Goal: Task Accomplishment & Management: Manage account settings

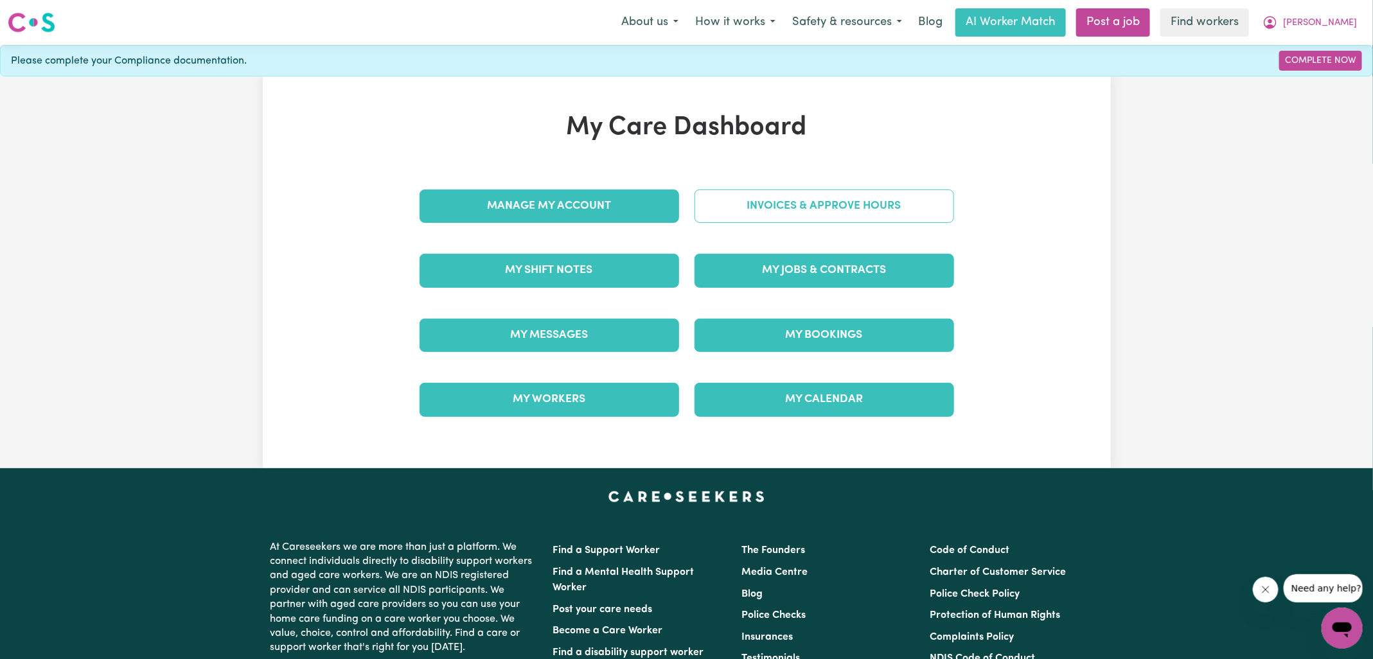
click at [701, 211] on link "Invoices & Approve Hours" at bounding box center [825, 206] width 260 height 33
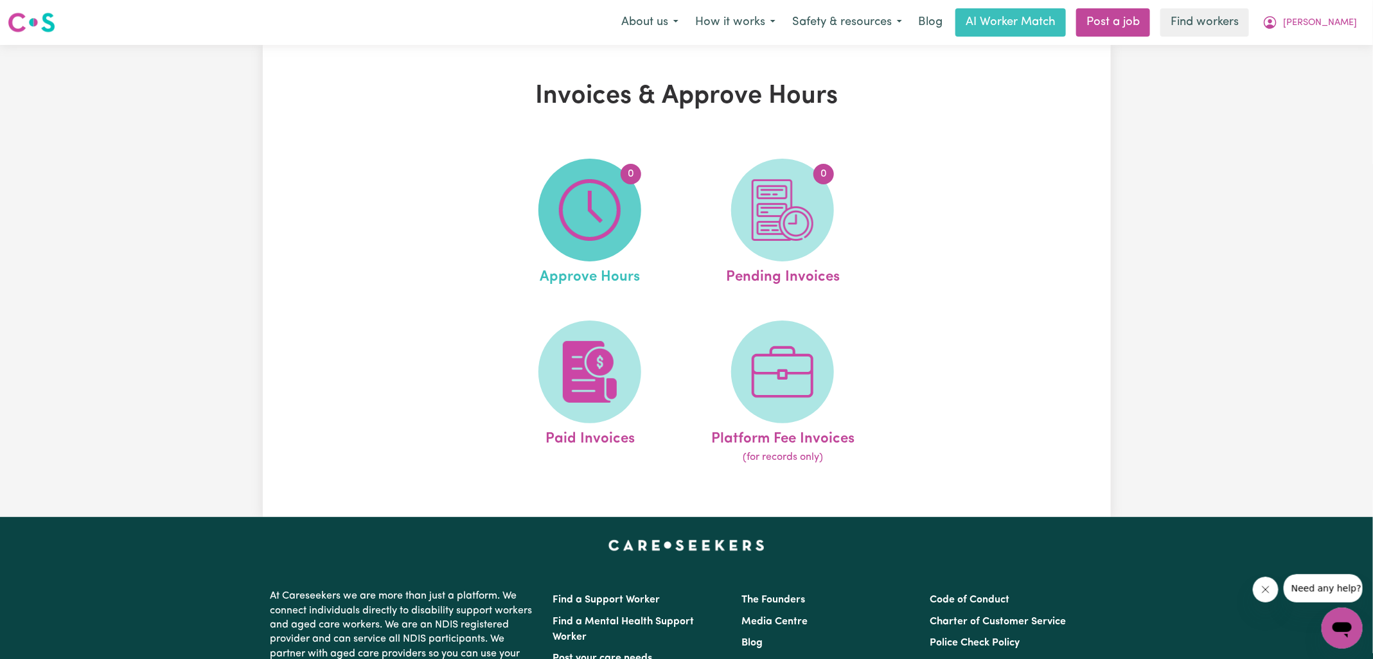
click at [587, 217] on img at bounding box center [590, 210] width 62 height 62
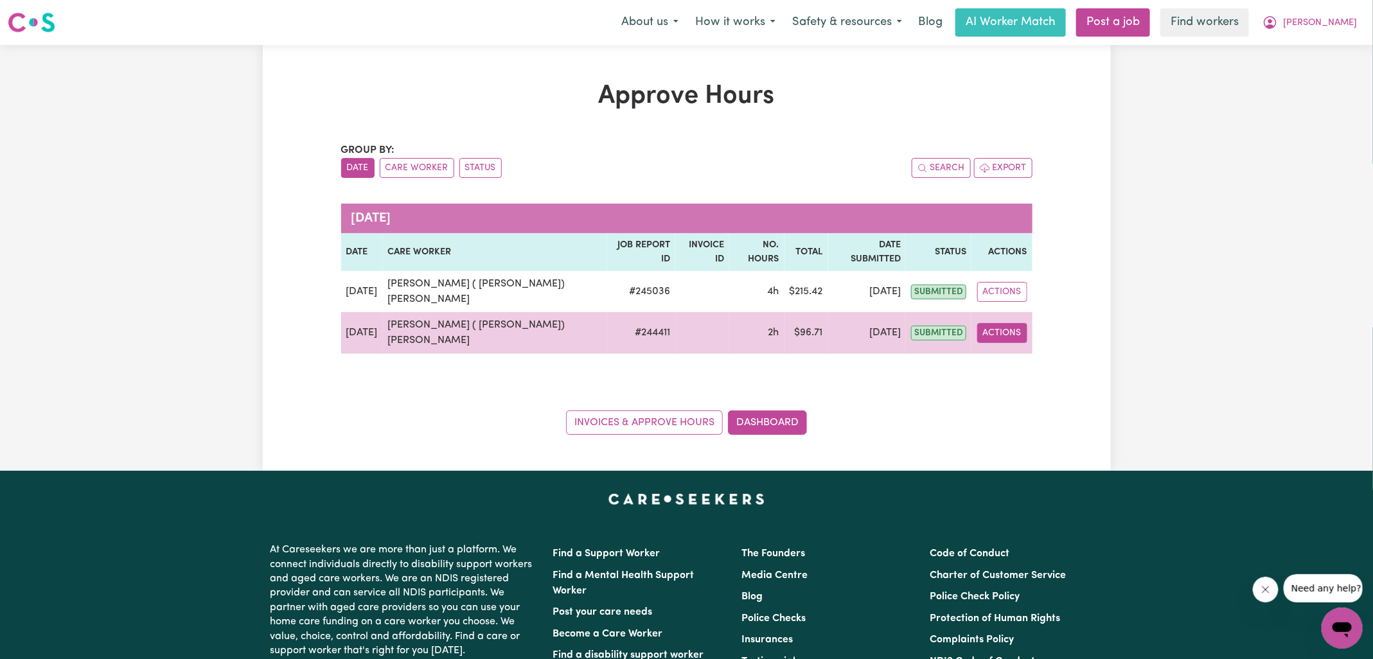
click at [981, 323] on button "Actions" at bounding box center [1002, 333] width 50 height 20
click at [1018, 350] on link "View Job Report" at bounding box center [1037, 363] width 110 height 26
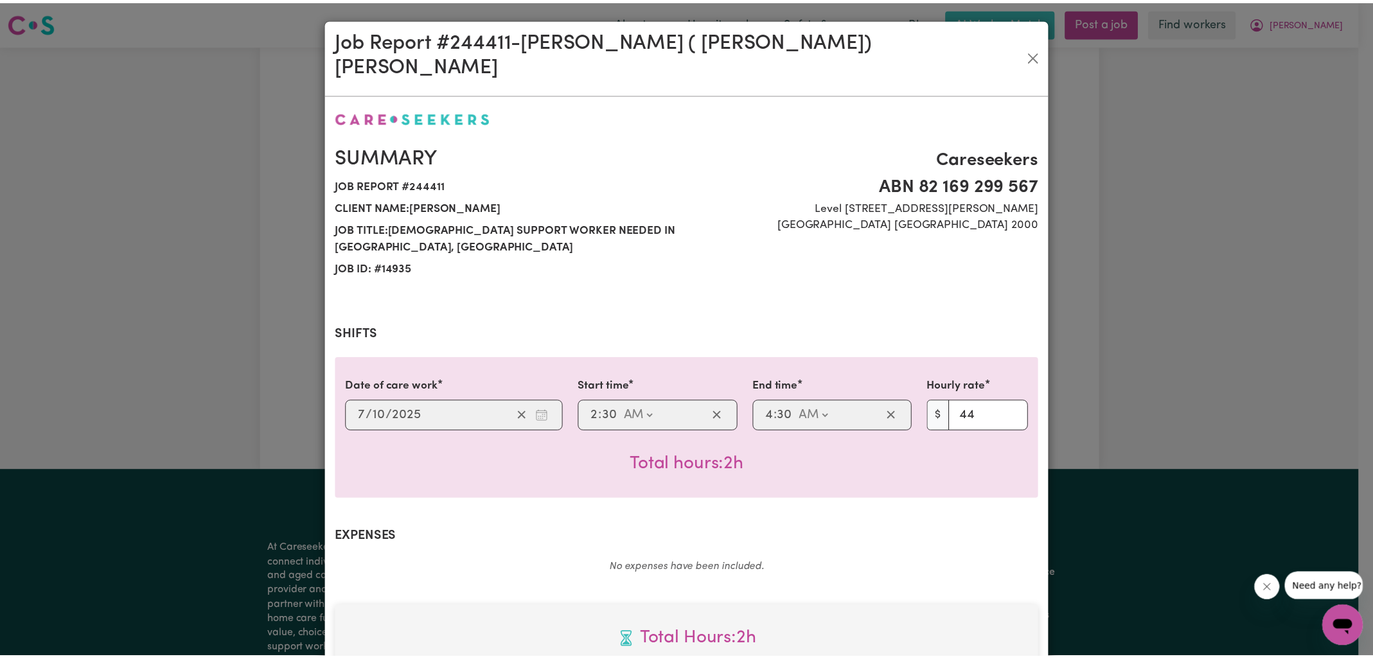
scroll to position [347, 0]
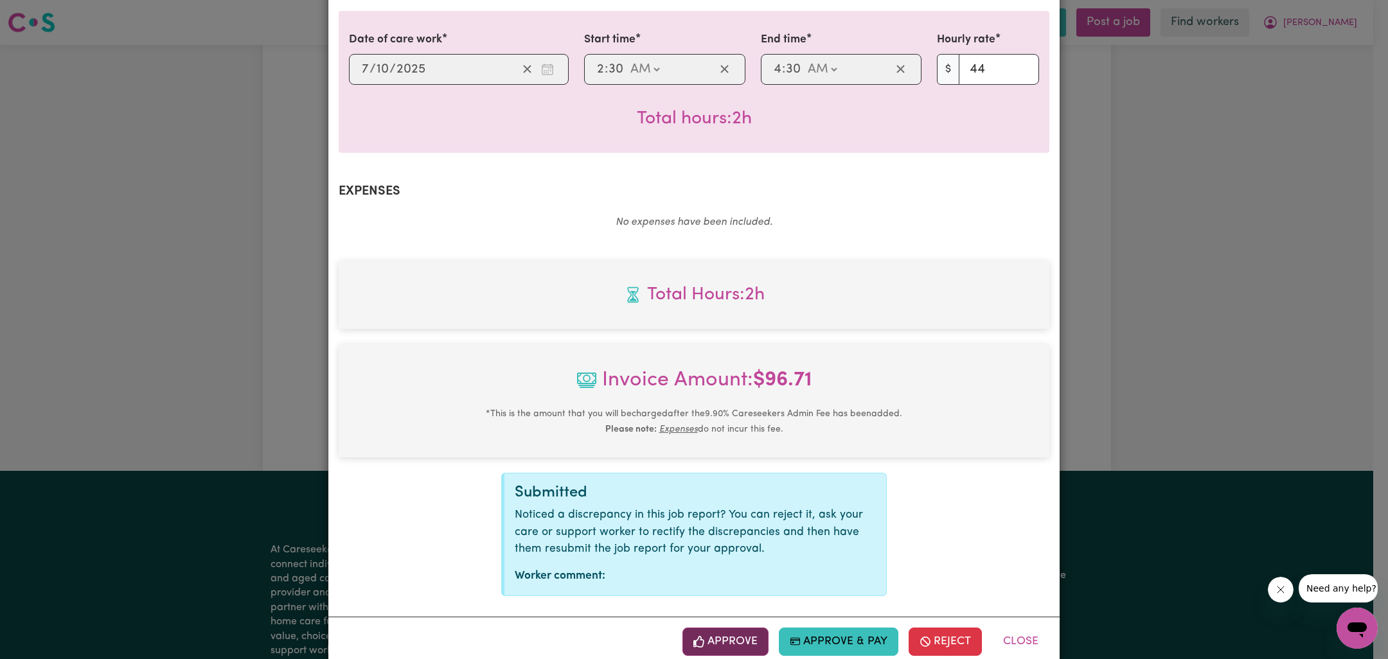
click at [742, 628] on button "Approve" at bounding box center [725, 642] width 86 height 28
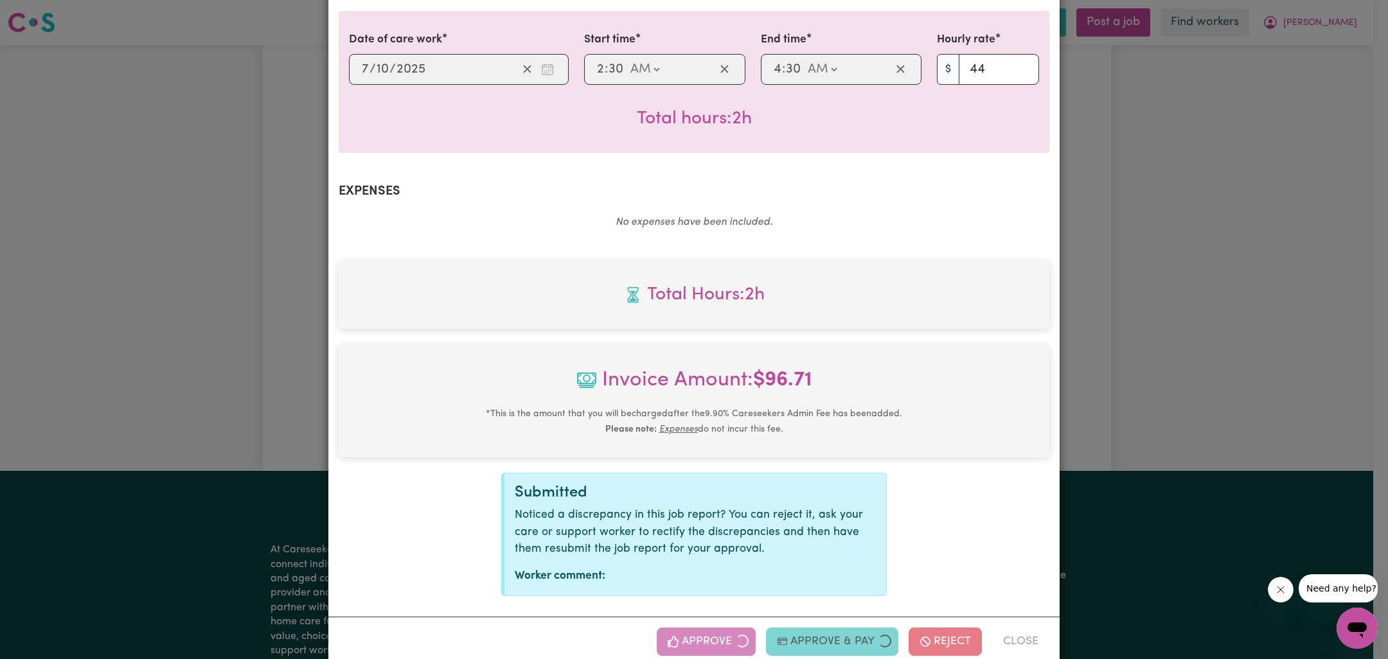
click at [1173, 351] on div "Job Report # 244411 - [PERSON_NAME] ( [PERSON_NAME]) [PERSON_NAME] Summary Job …" at bounding box center [694, 329] width 1388 height 659
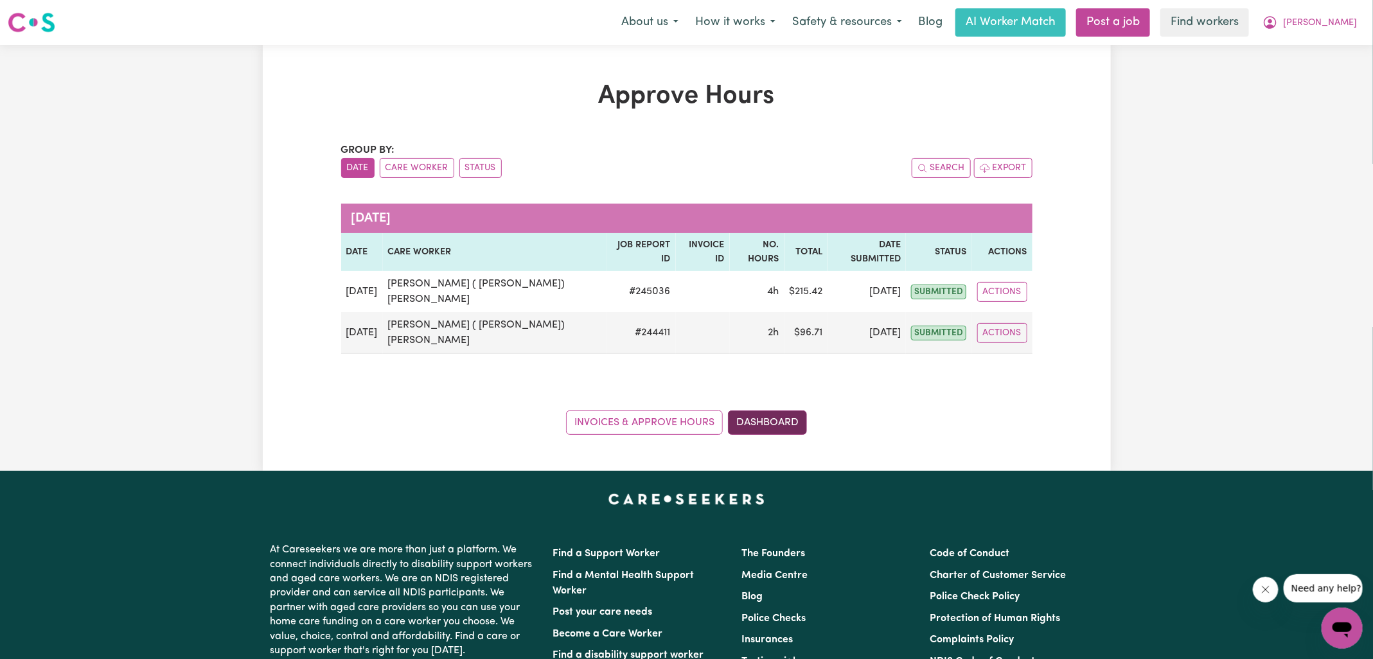
click at [762, 411] on link "Dashboard" at bounding box center [767, 423] width 79 height 24
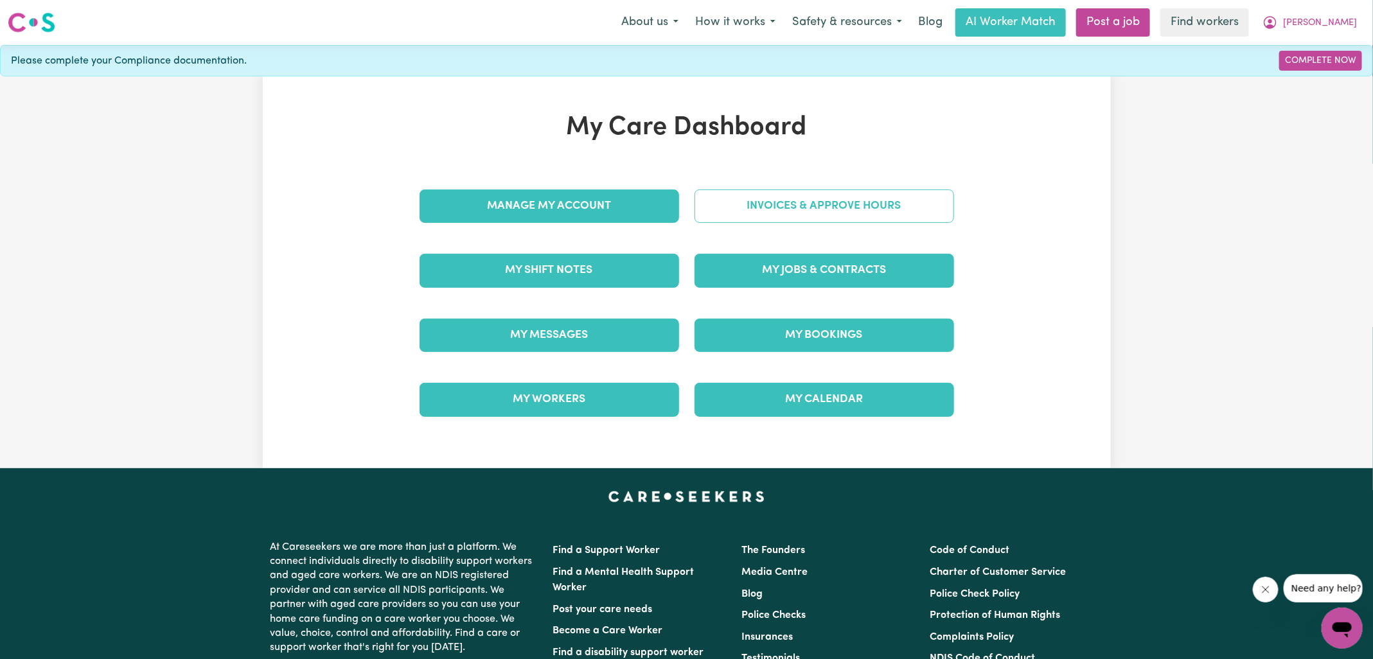
click at [761, 190] on link "Invoices & Approve Hours" at bounding box center [825, 206] width 260 height 33
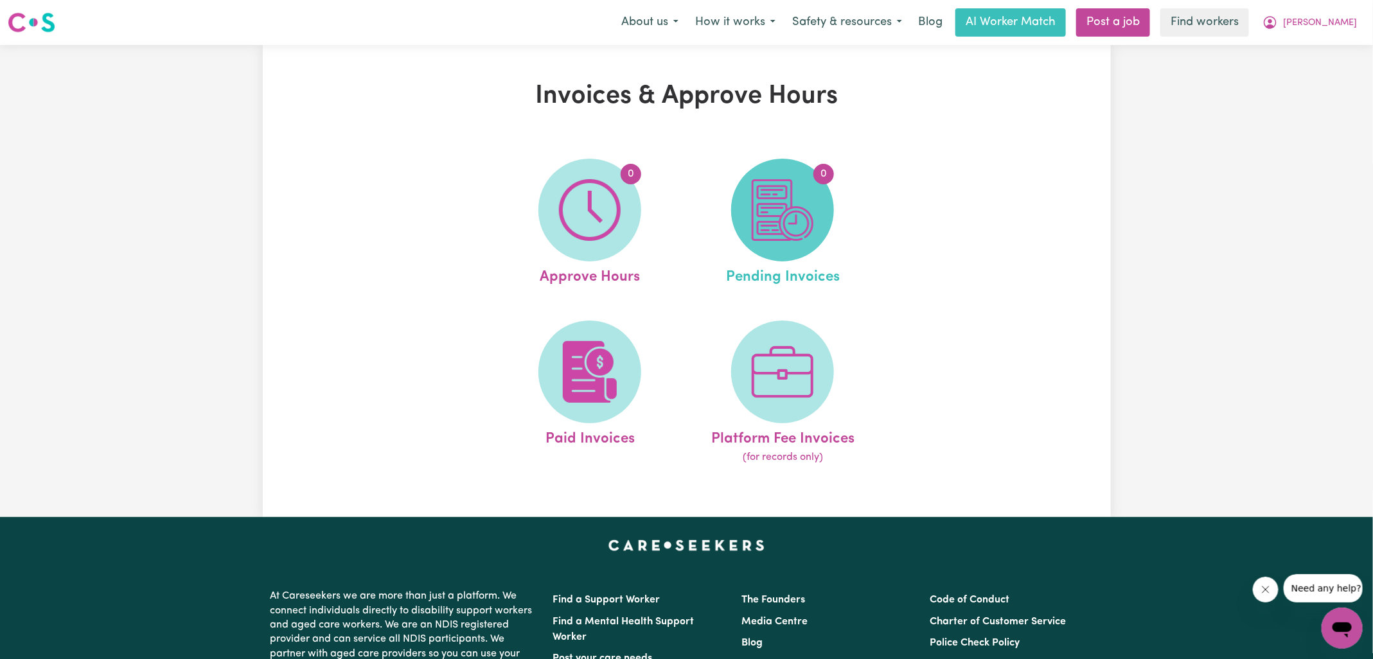
click at [783, 217] on img at bounding box center [783, 210] width 62 height 62
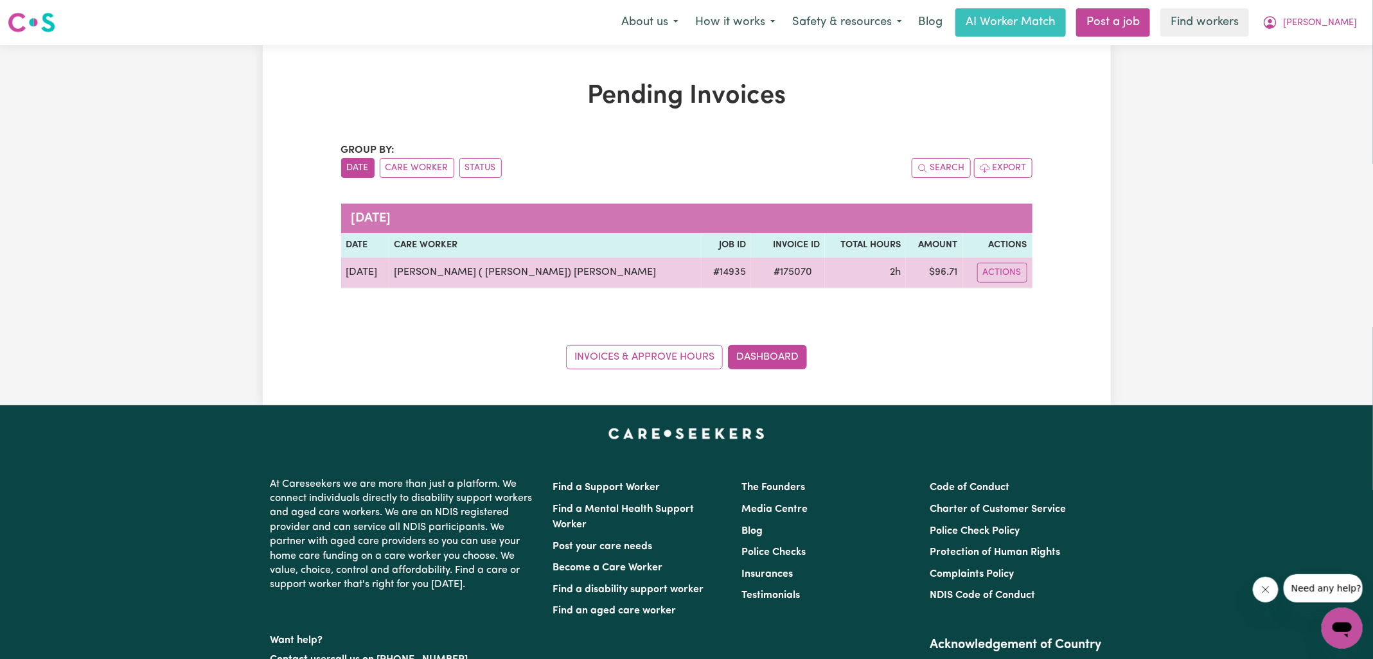
click at [766, 273] on span "# 175070" at bounding box center [793, 272] width 54 height 15
drag, startPoint x: 750, startPoint y: 273, endPoint x: 772, endPoint y: 275, distance: 21.9
click at [766, 273] on span "# 175070" at bounding box center [793, 272] width 54 height 15
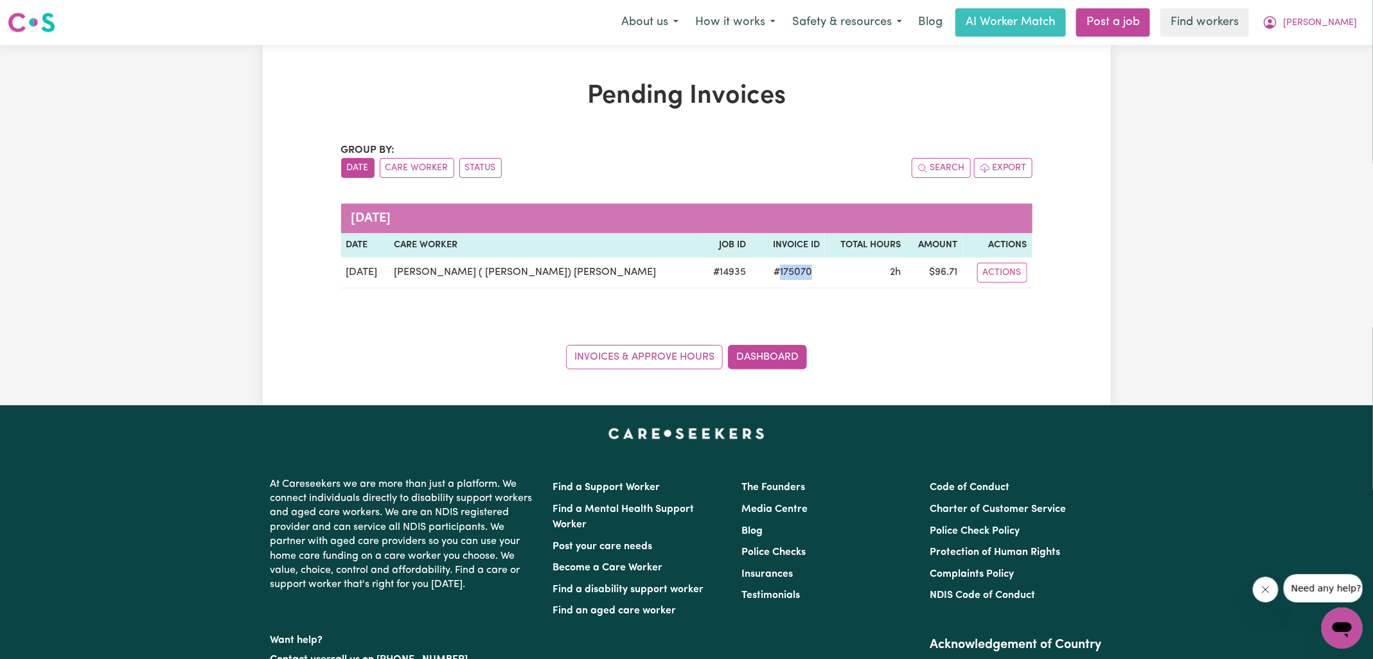
copy span "175070"
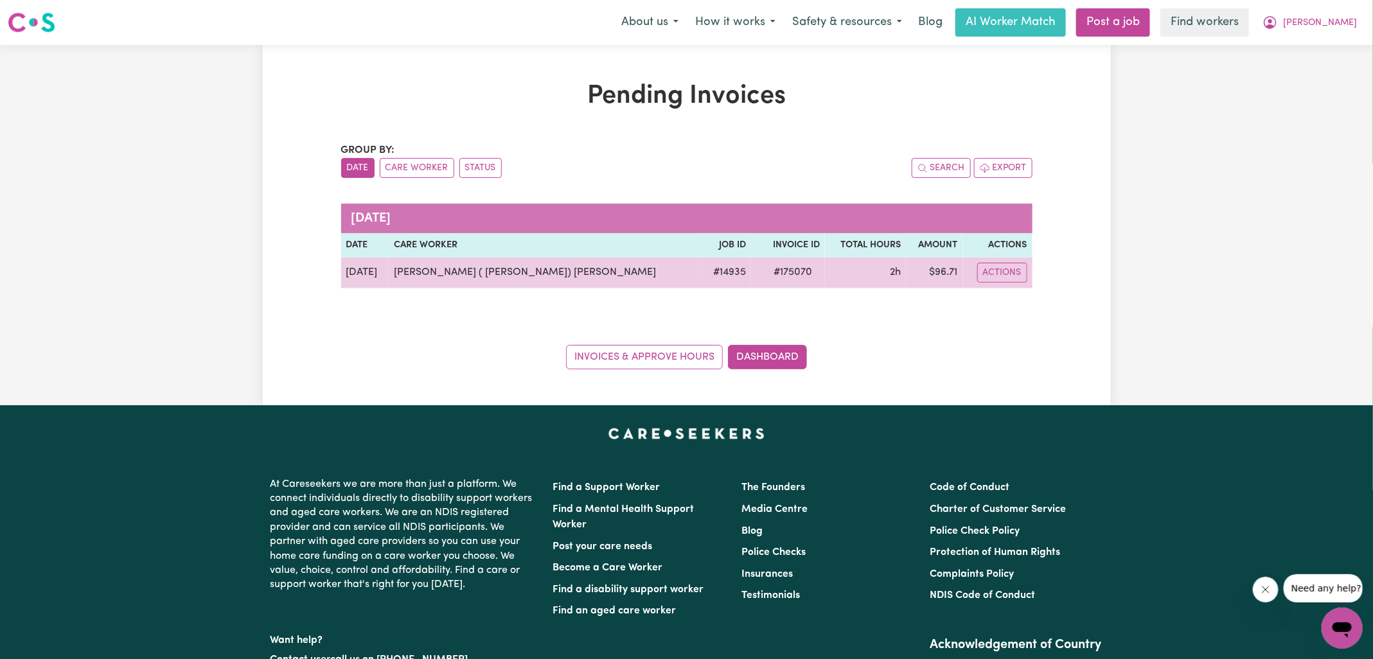
click at [930, 271] on td "$ 96.71" at bounding box center [934, 273] width 57 height 31
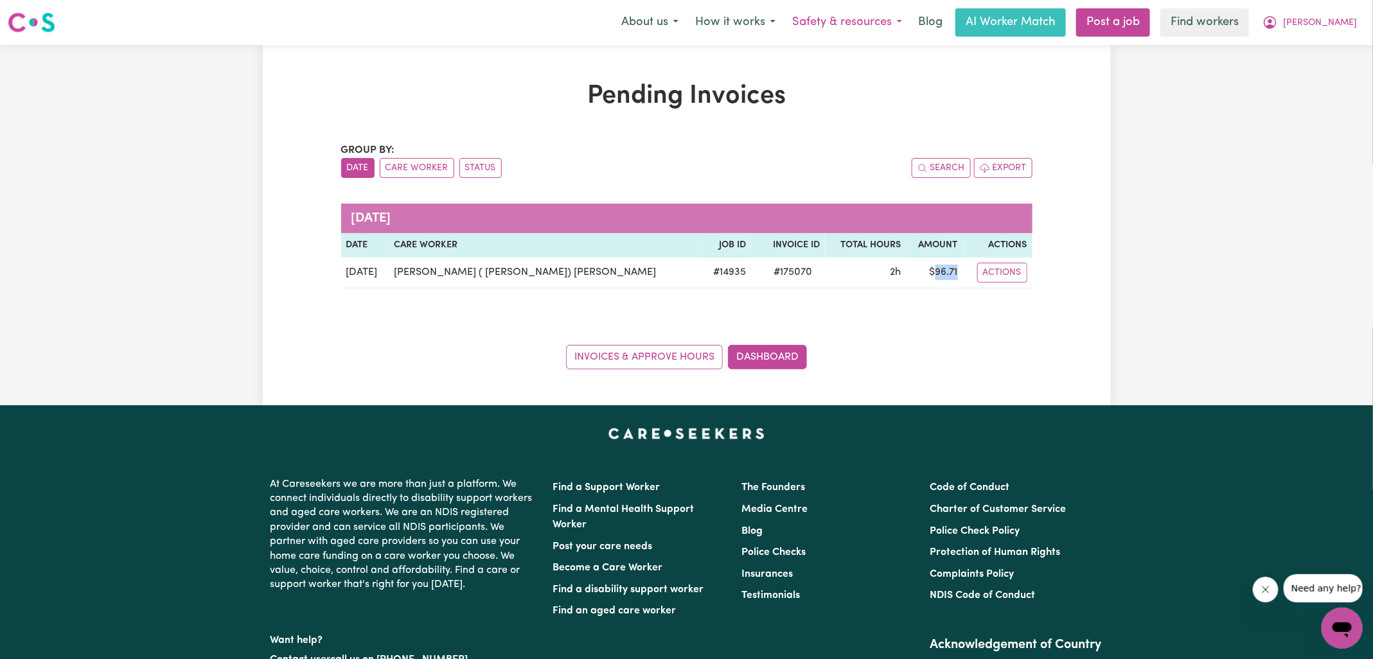
copy td "96.71"
drag, startPoint x: 1326, startPoint y: 20, endPoint x: 1323, endPoint y: 30, distance: 10.8
click at [1325, 20] on button "[PERSON_NAME]" at bounding box center [1309, 22] width 111 height 27
click at [1314, 76] on link "Logout" at bounding box center [1314, 74] width 102 height 24
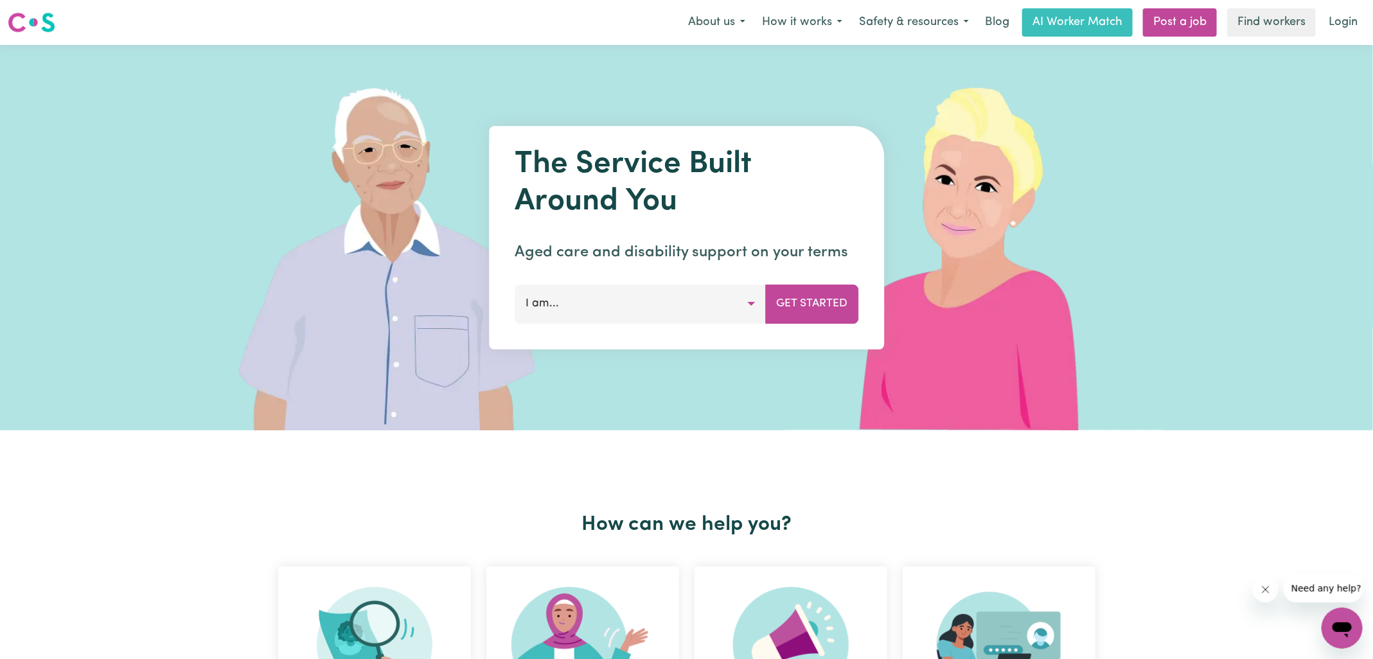
drag, startPoint x: 1340, startPoint y: 28, endPoint x: 1377, endPoint y: 34, distance: 37.8
click at [1340, 28] on link "Login" at bounding box center [1343, 22] width 44 height 28
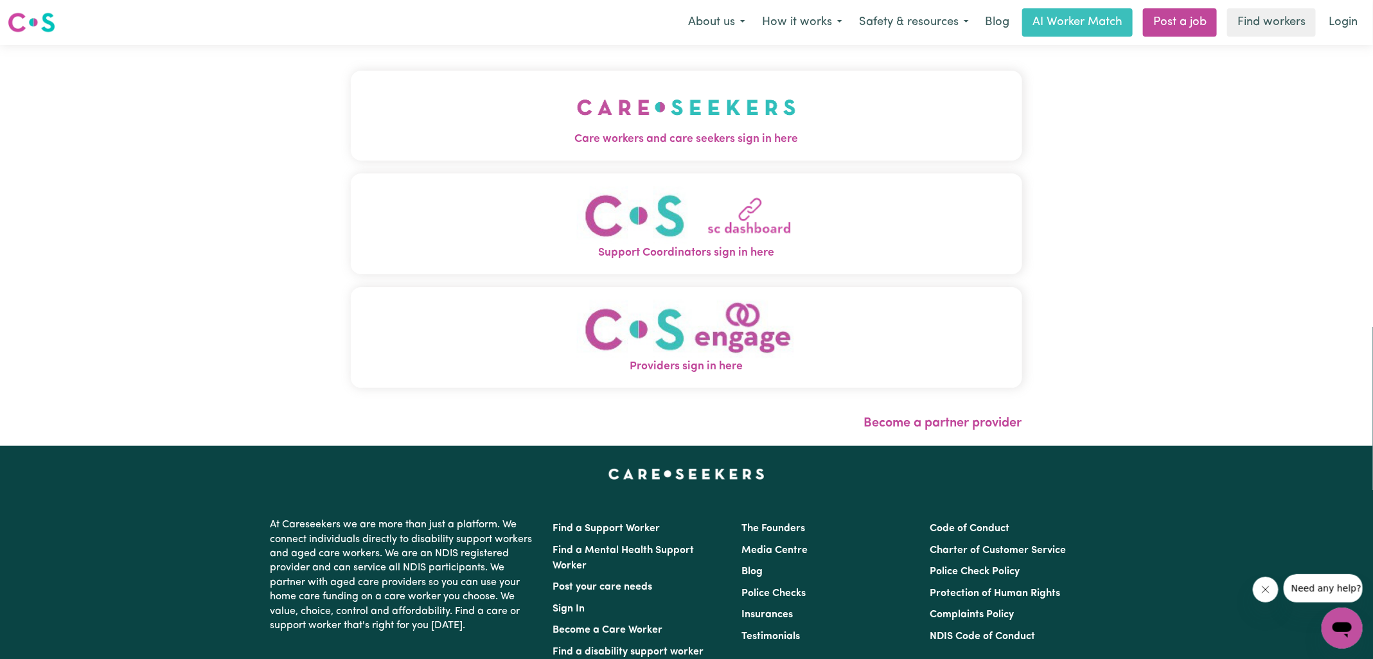
click at [678, 89] on img "Care workers and care seekers sign in here" at bounding box center [686, 108] width 219 height 48
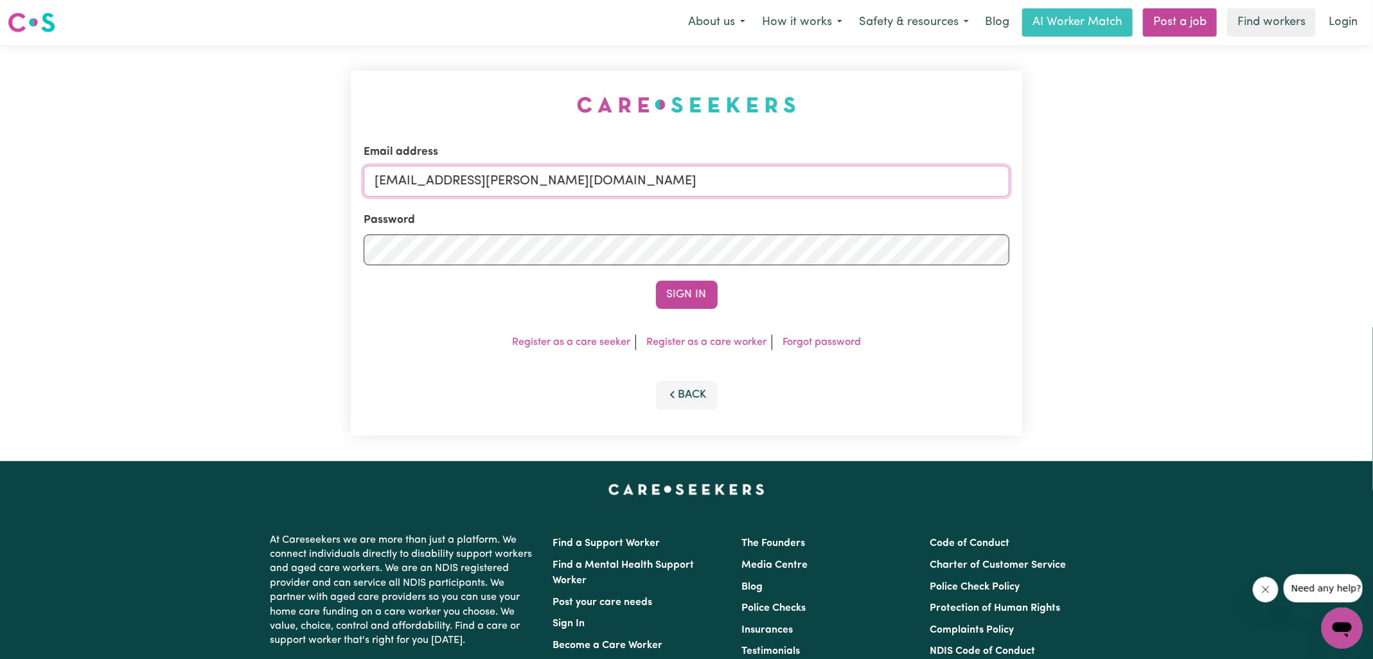
drag, startPoint x: 438, startPoint y: 177, endPoint x: 1063, endPoint y: 265, distance: 631.3
click at [1063, 265] on div "Email address [EMAIL_ADDRESS][PERSON_NAME][DOMAIN_NAME] Password Sign In Regist…" at bounding box center [686, 253] width 1373 height 416
type input "[EMAIL_ADDRESS][DOMAIN_NAME]"
click at [656, 281] on button "Sign In" at bounding box center [687, 295] width 62 height 28
